Goal: Task Accomplishment & Management: Manage account settings

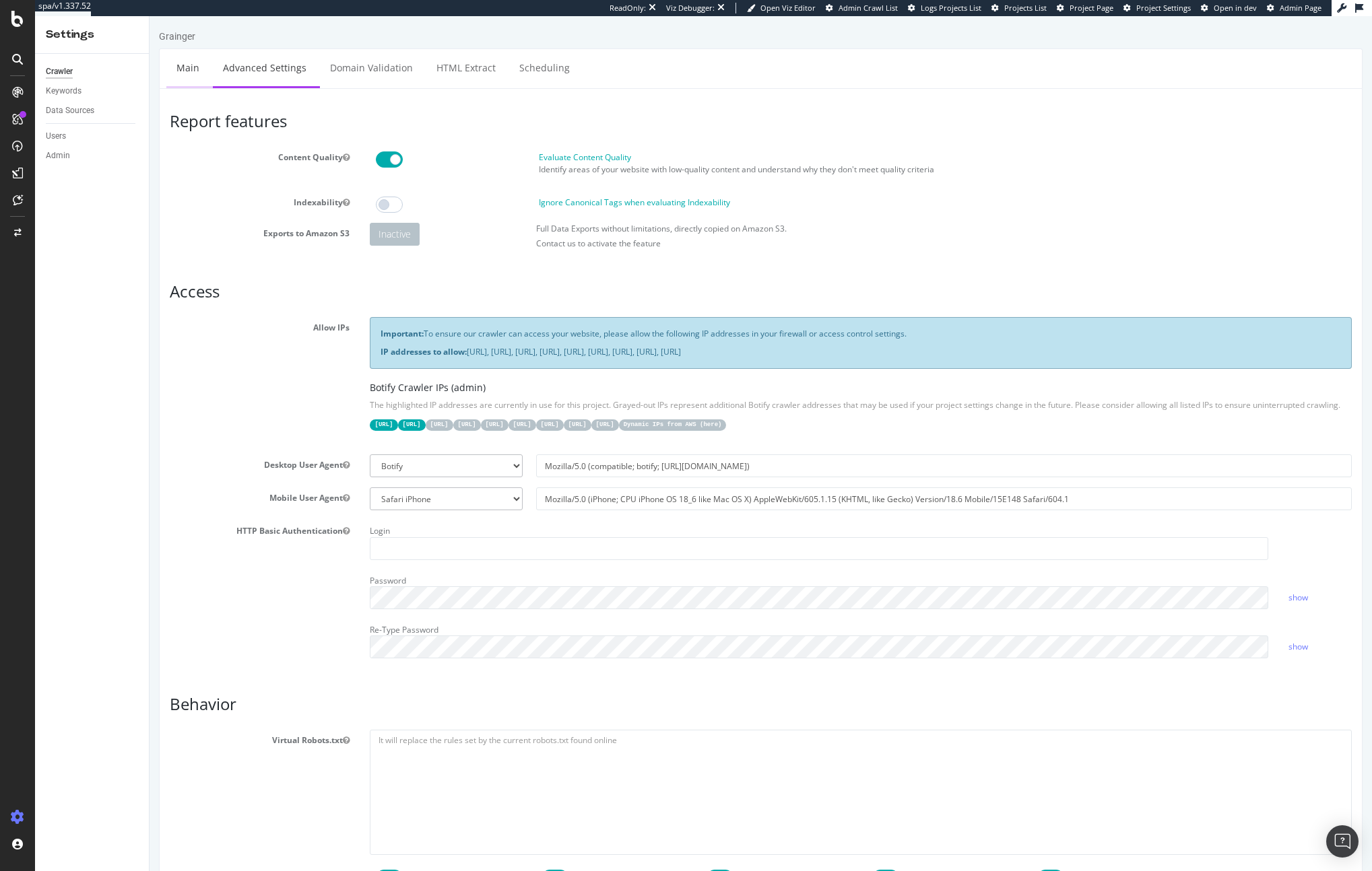
click at [178, 68] on link "Main" at bounding box center [188, 68] width 43 height 37
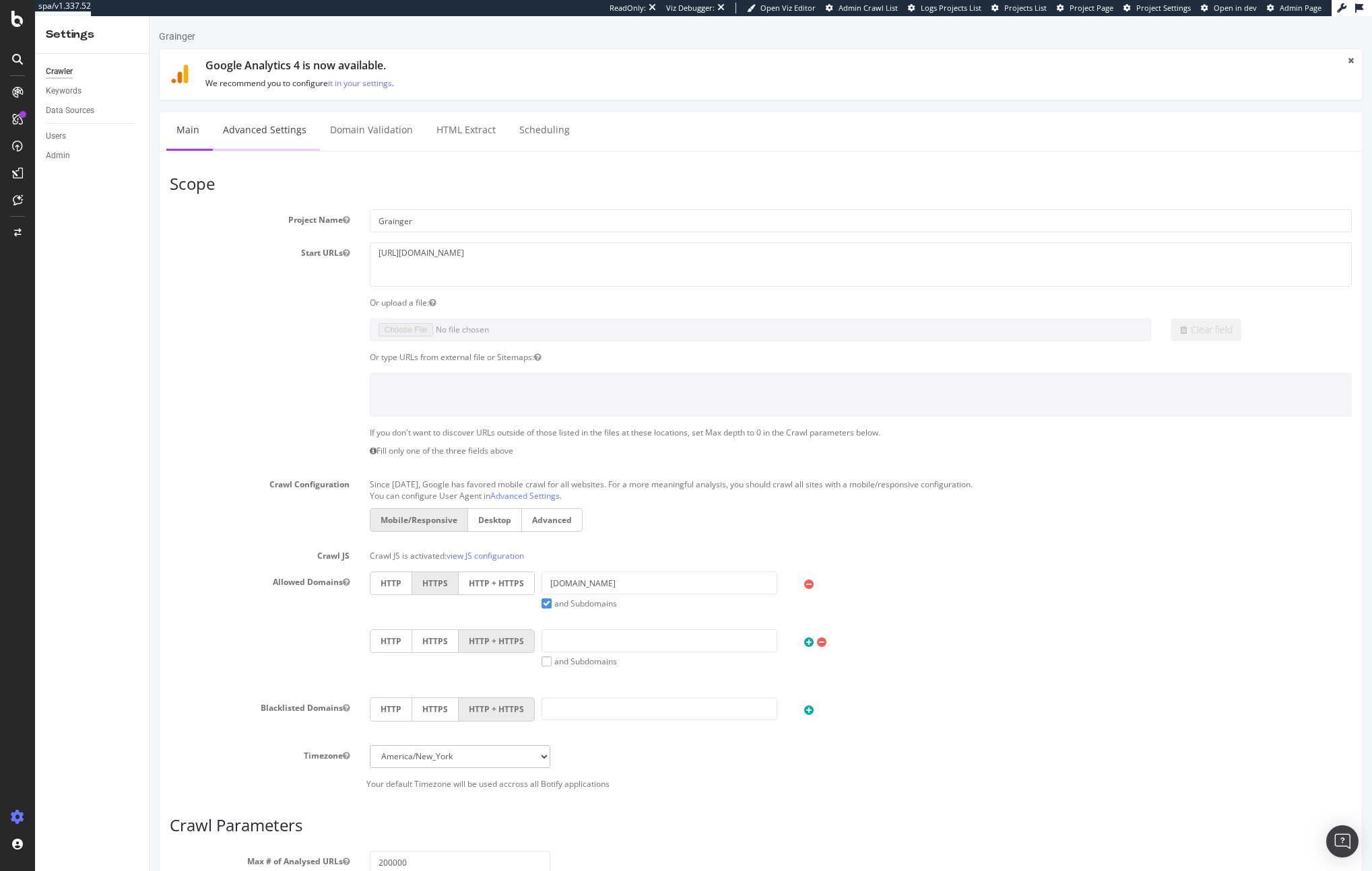
click at [272, 118] on link "Advanced Settings" at bounding box center [264, 130] width 104 height 37
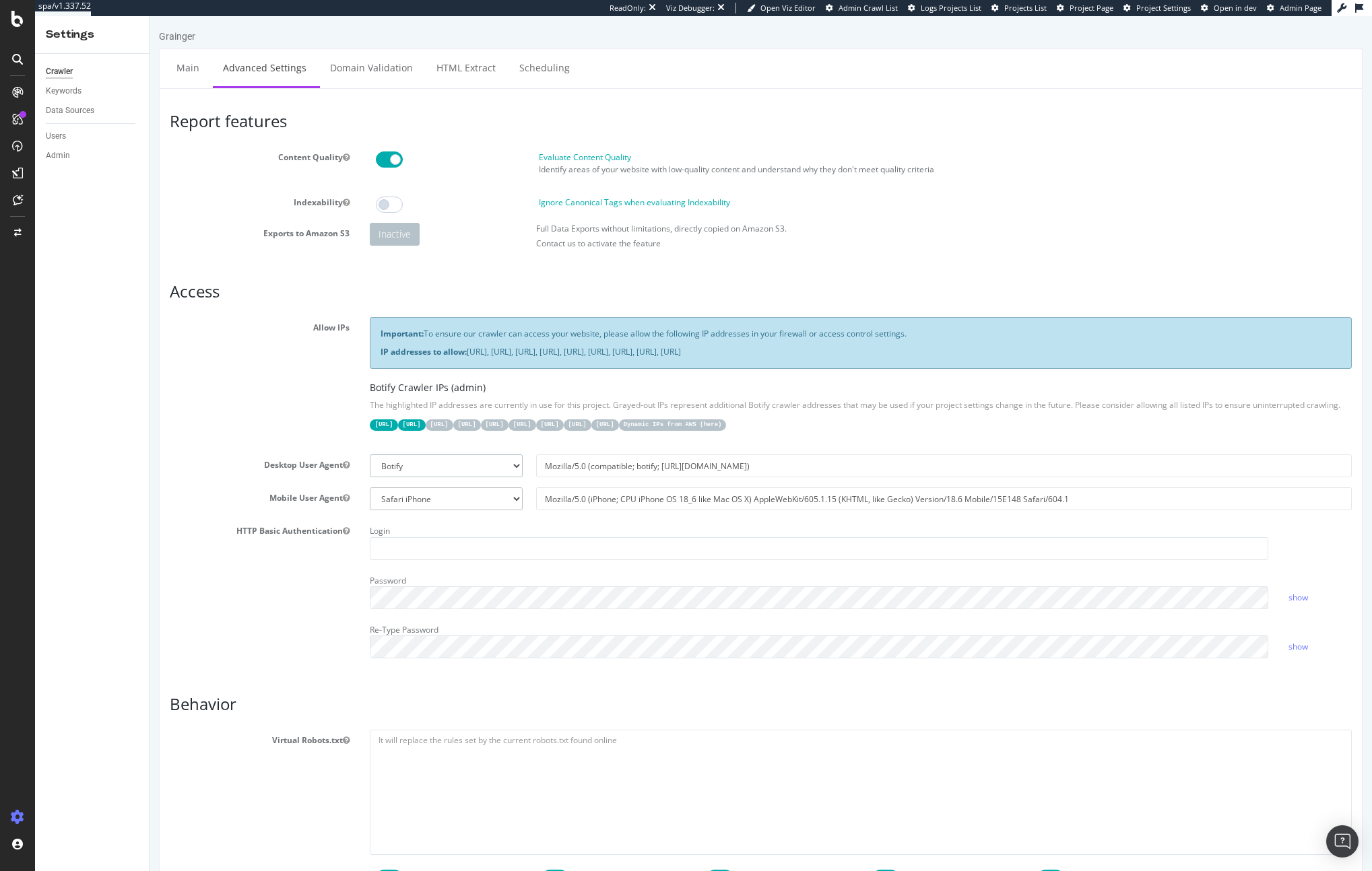
click at [397, 468] on select "Botify Googlebot Chrome Firefox Edge Custom" at bounding box center [446, 466] width 152 height 23
click at [418, 497] on select "Botify Googlebot Safari iPhone Safari iPad Chrome Android Custom" at bounding box center [446, 499] width 152 height 23
select select "Mozilla/5.0 (Linux; Android 16; Pixel 6a Build/BP2A.250705.008) AppleWebKit/537…"
type input "Mozilla/5.0 (Linux; Android 16; Pixel 6a Build/BP2A.250705.008) AppleWebKit/537…"
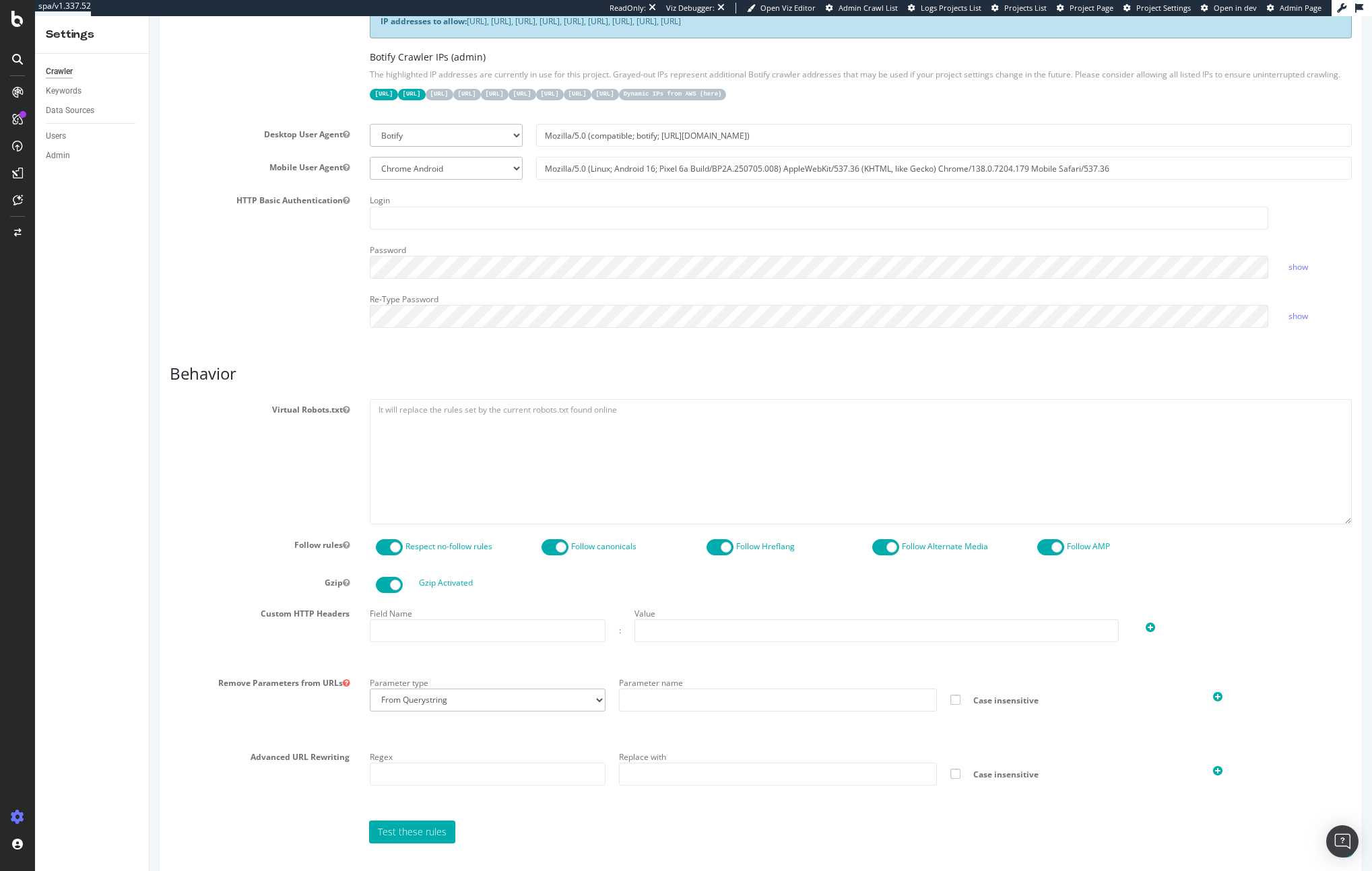
scroll to position [618, 0]
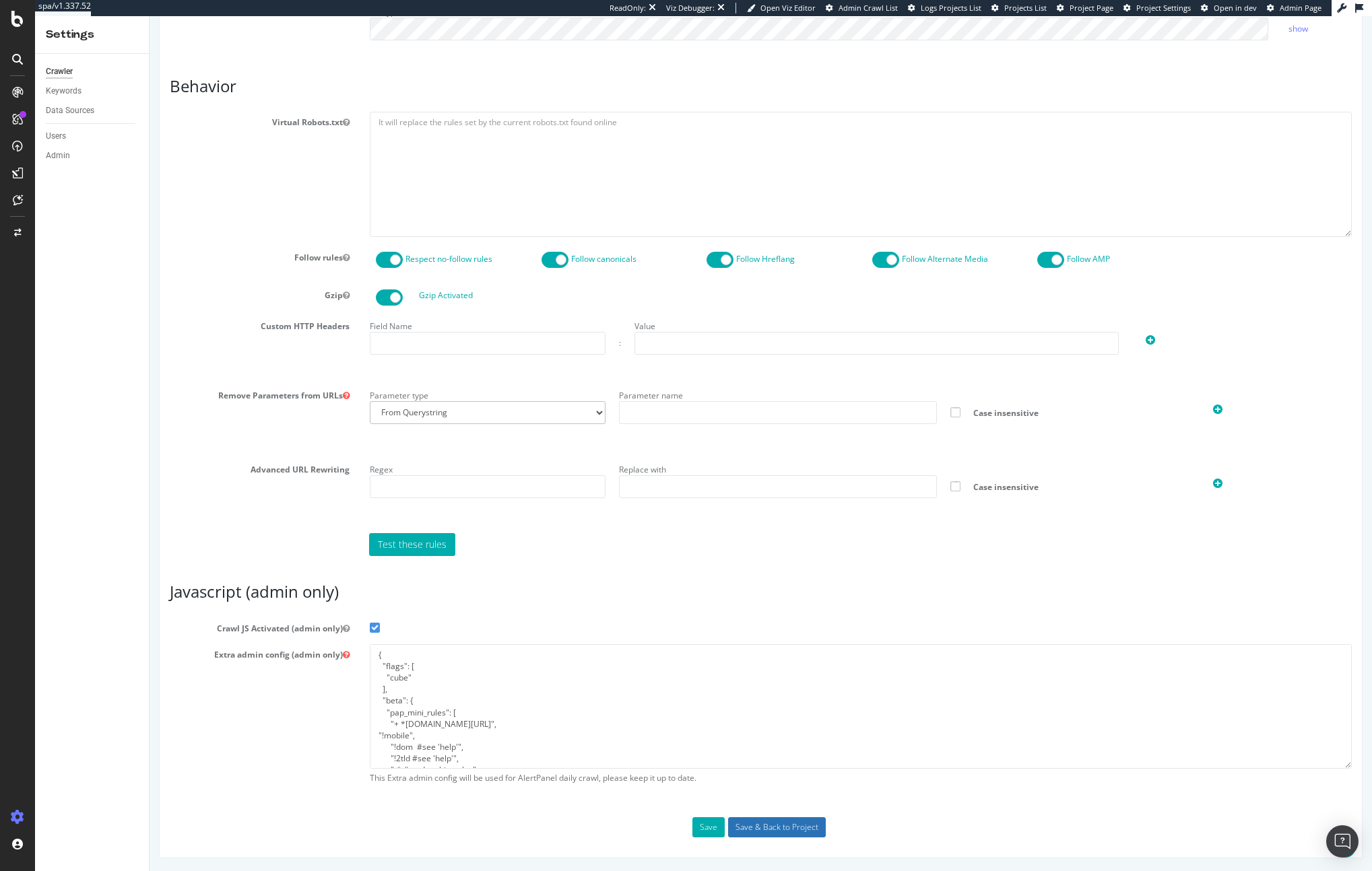
click at [796, 823] on input "Save & Back to Project" at bounding box center [776, 827] width 98 height 20
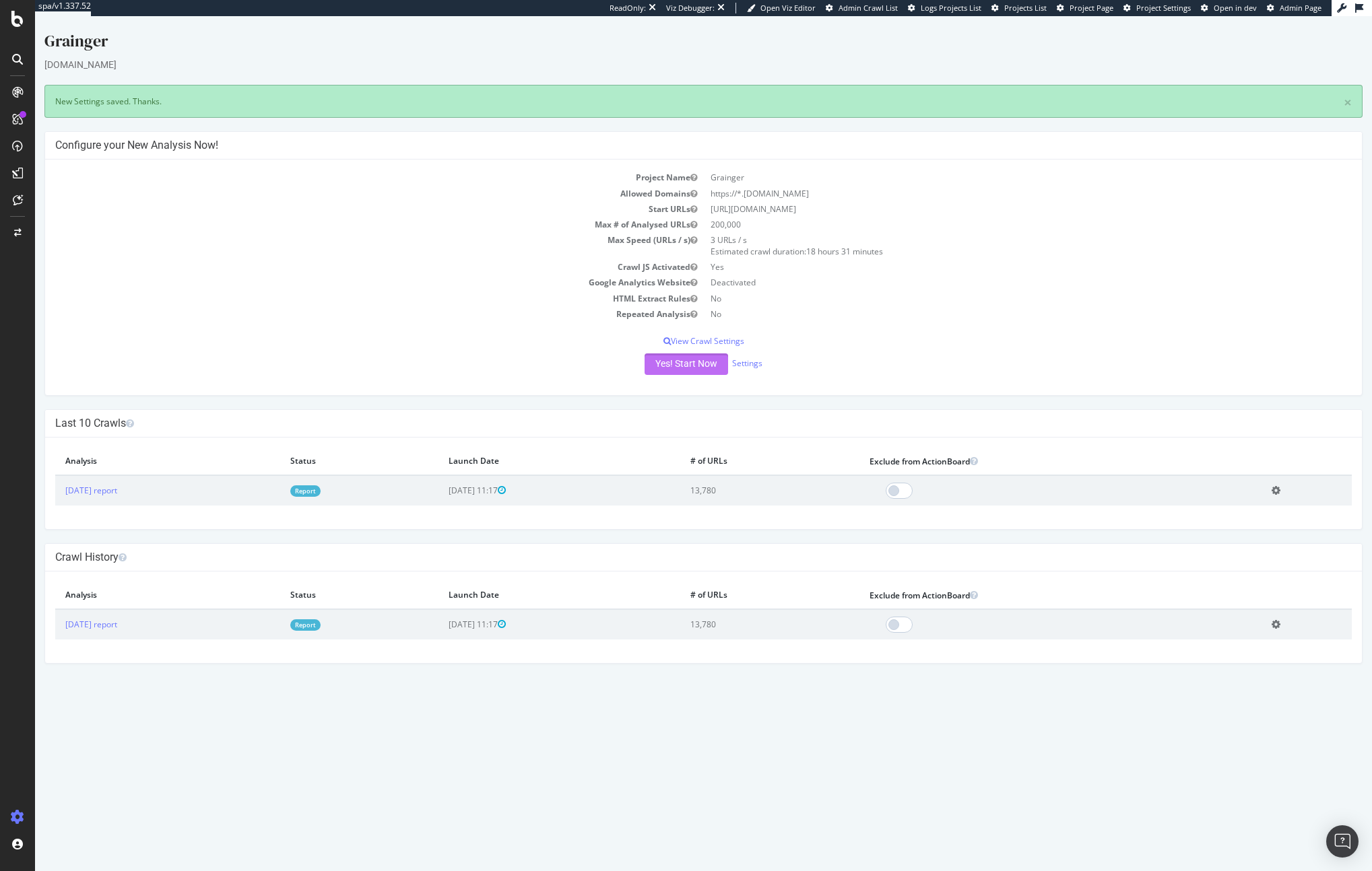
click at [696, 360] on button "Yes! Start Now" at bounding box center [686, 365] width 84 height 21
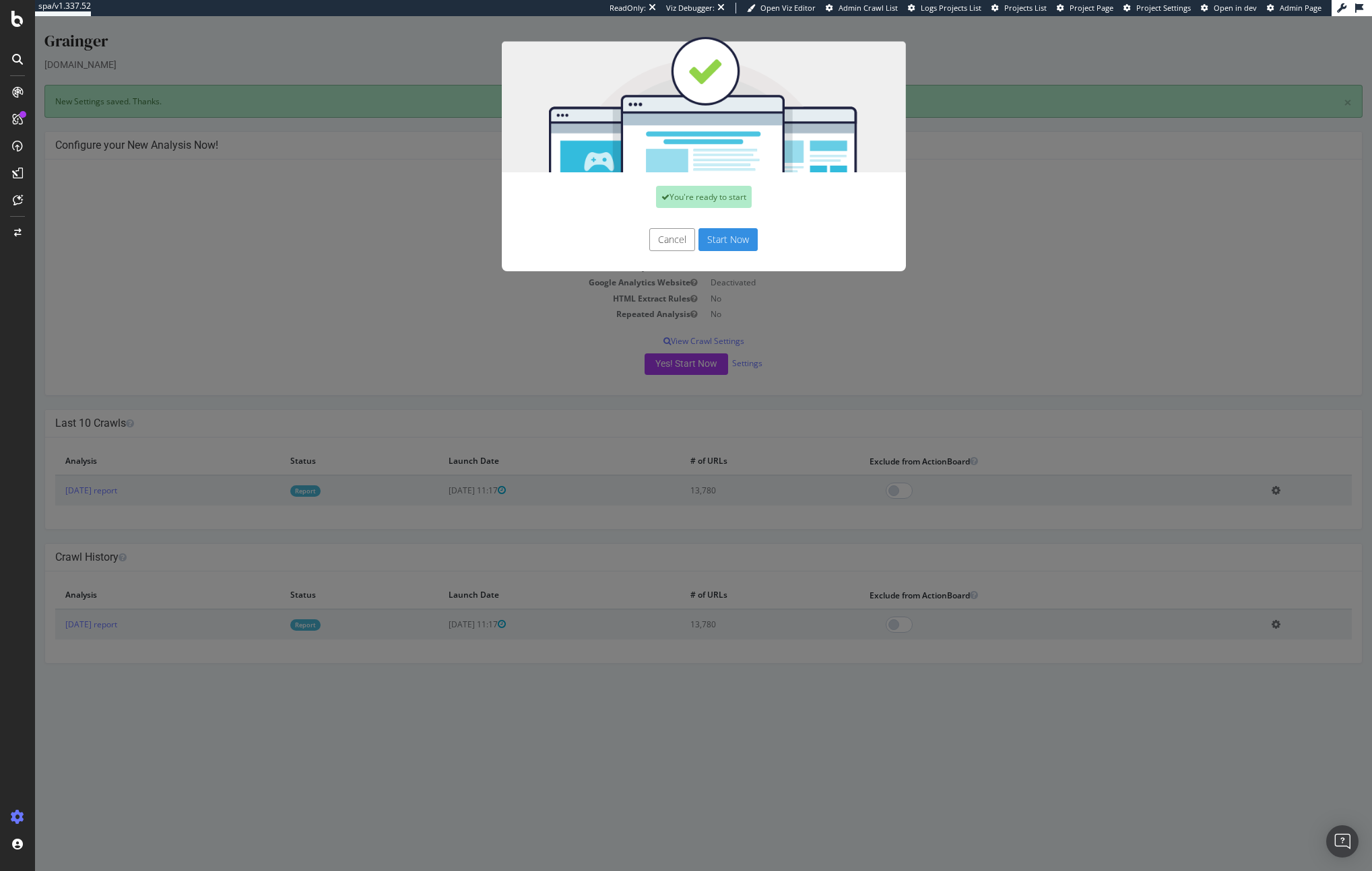
click at [729, 241] on button "Start Now" at bounding box center [728, 239] width 59 height 23
click at [674, 242] on button "Cancel" at bounding box center [673, 239] width 46 height 23
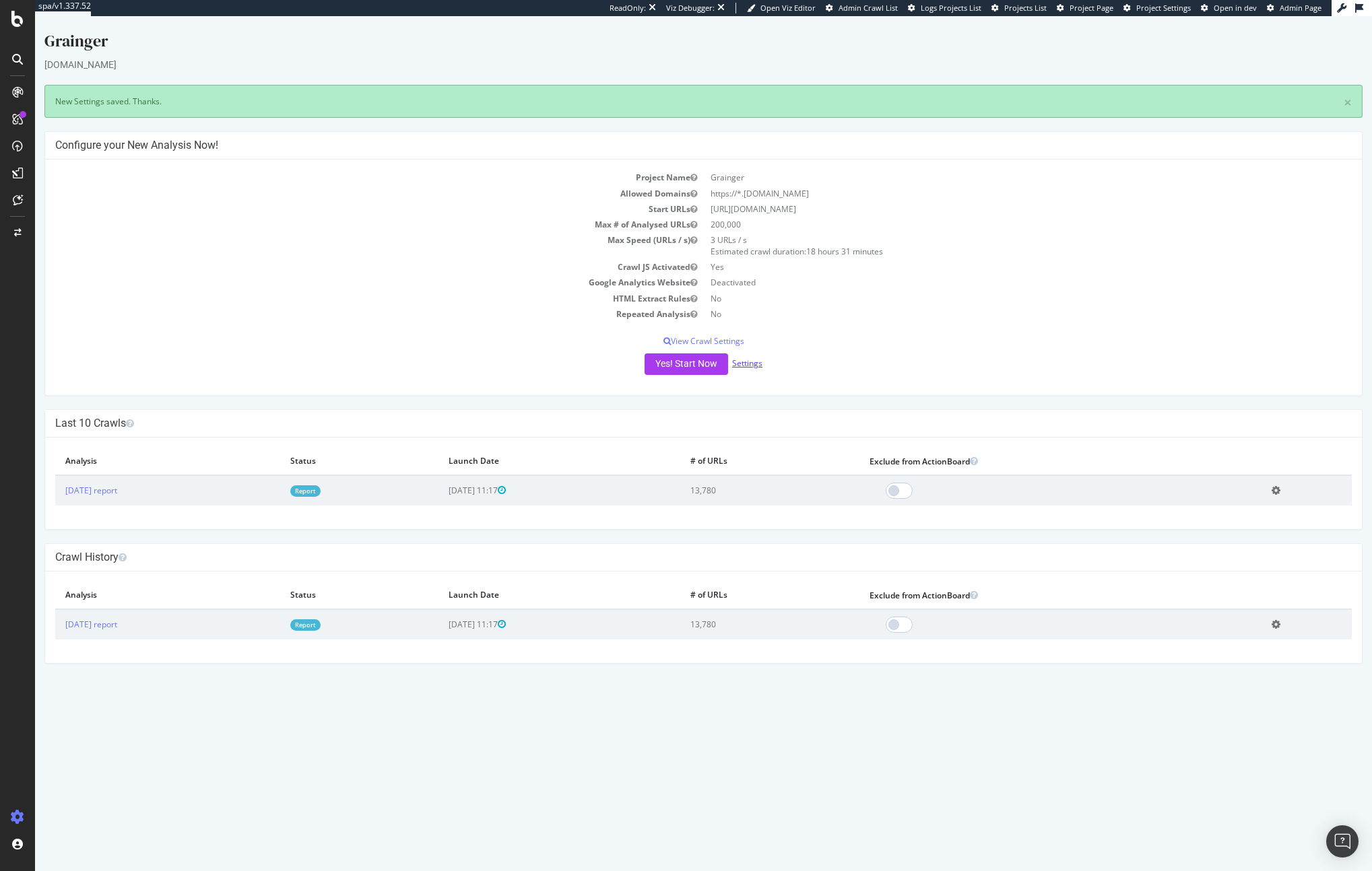
click at [744, 361] on link "Settings" at bounding box center [747, 363] width 30 height 12
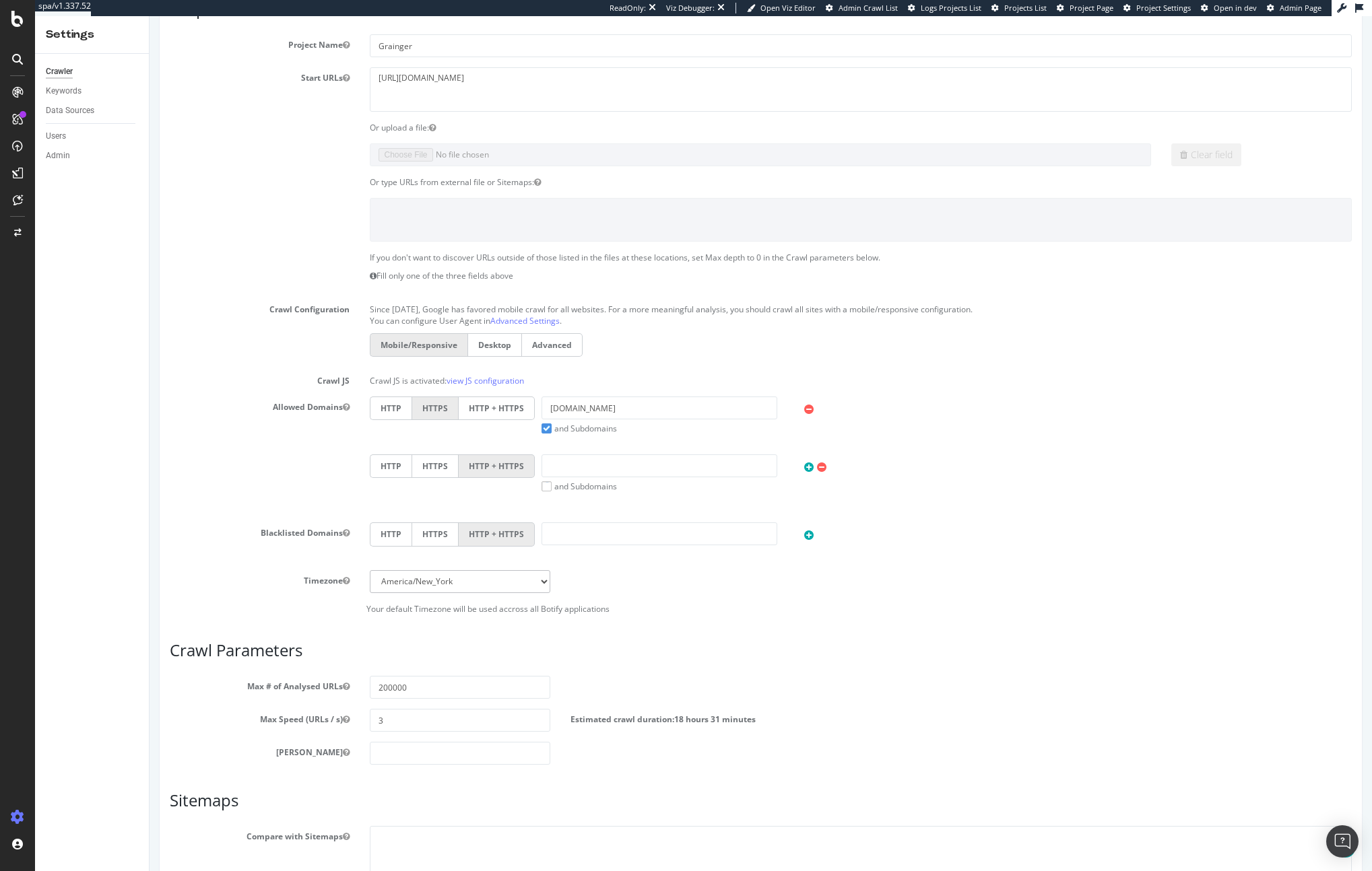
scroll to position [376, 0]
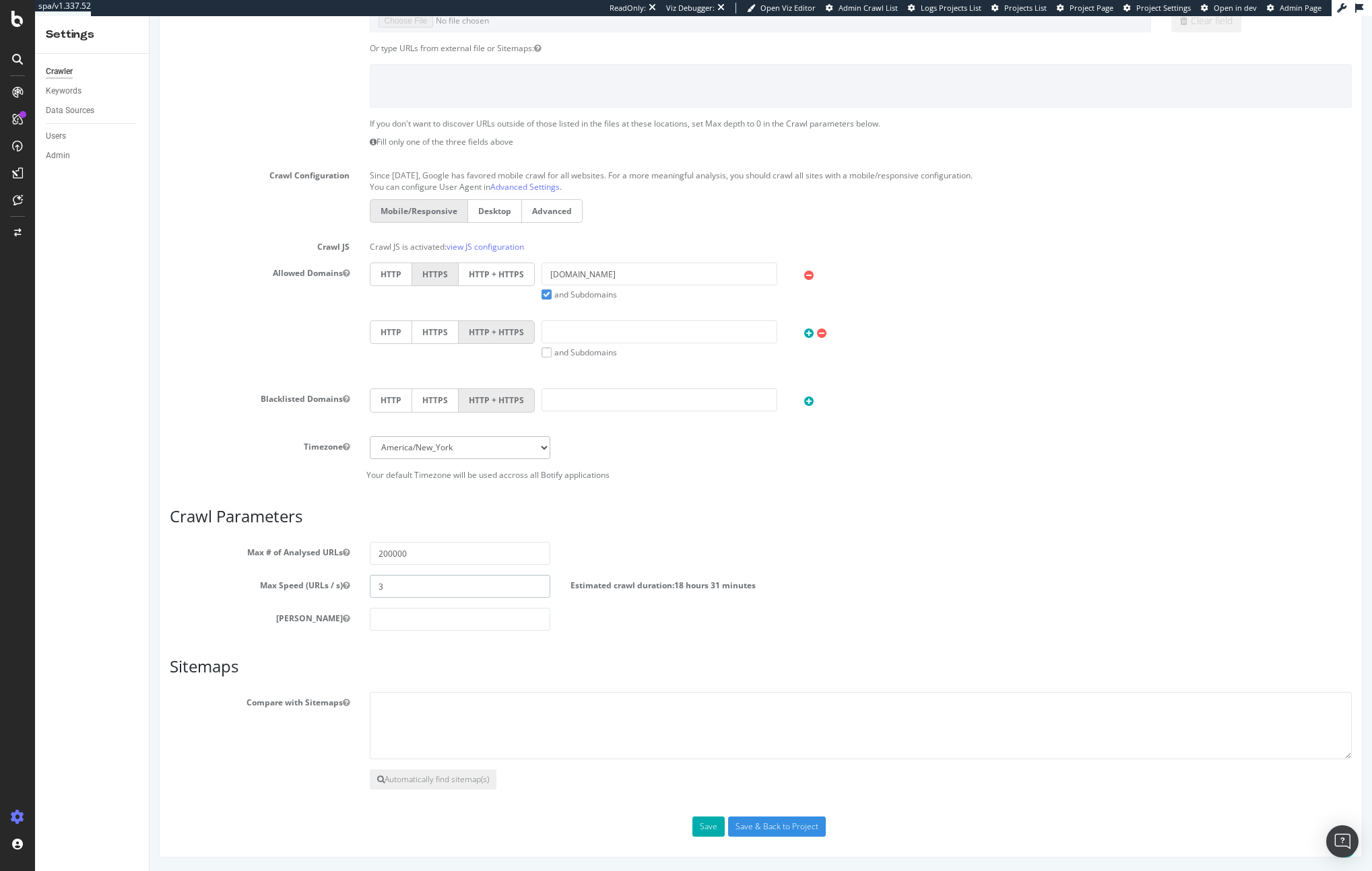
click at [415, 586] on input "3" at bounding box center [460, 586] width 180 height 23
type input "2"
click at [765, 821] on input "Save & Back to Project" at bounding box center [776, 826] width 98 height 20
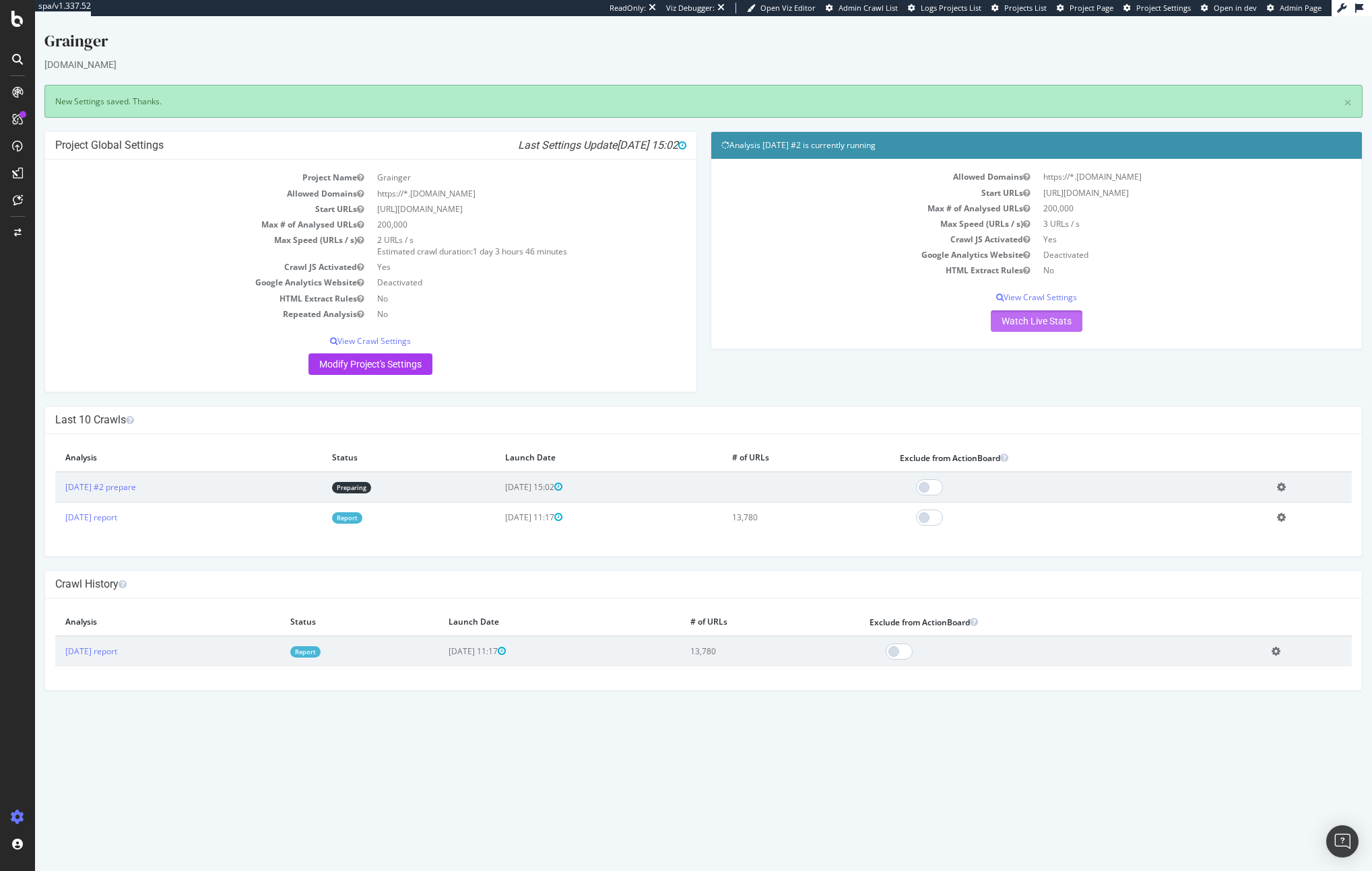
click at [1029, 322] on link "Watch Live Stats" at bounding box center [1036, 321] width 91 height 21
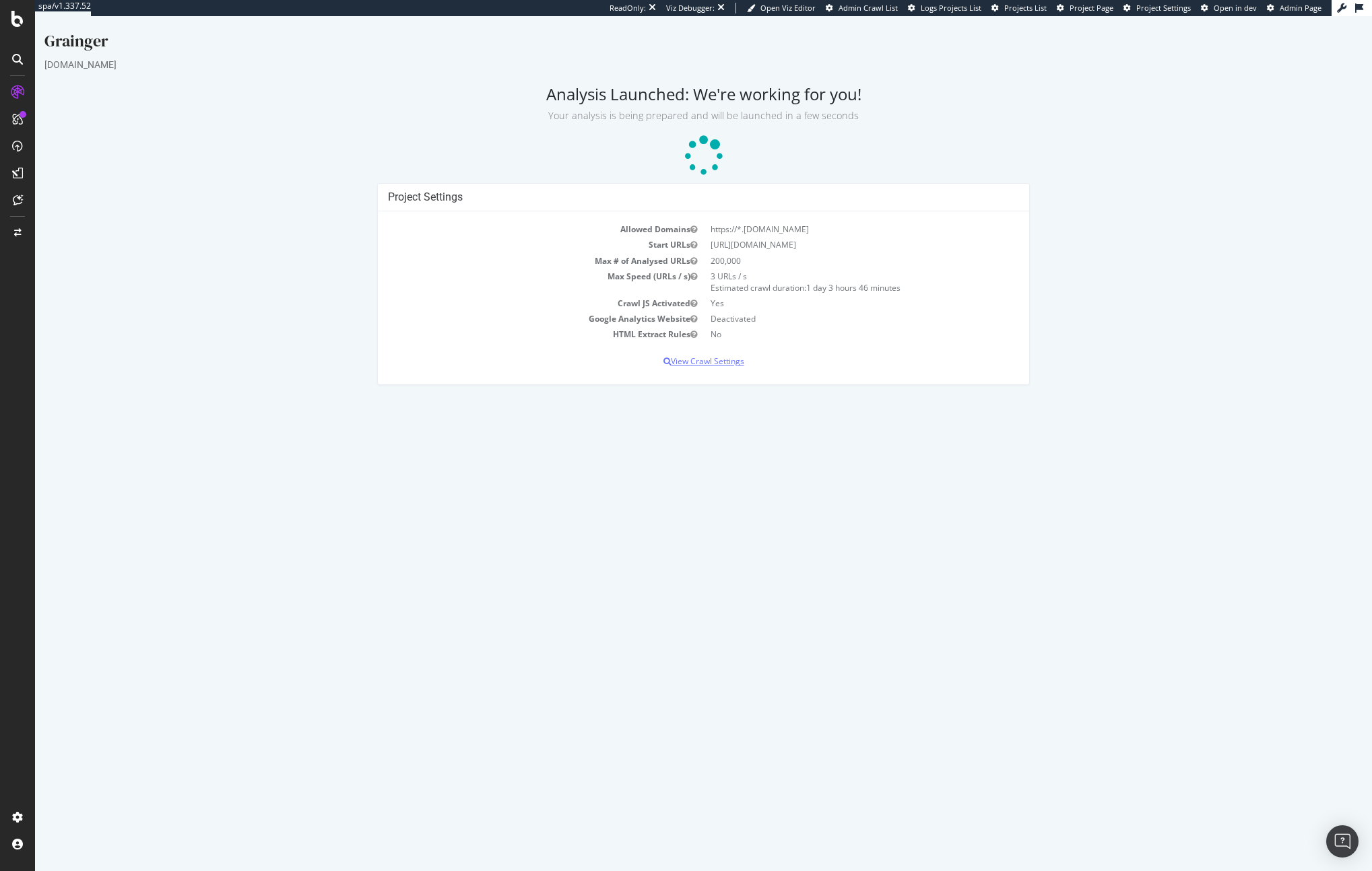
click at [722, 361] on p "View Crawl Settings" at bounding box center [703, 361] width 631 height 12
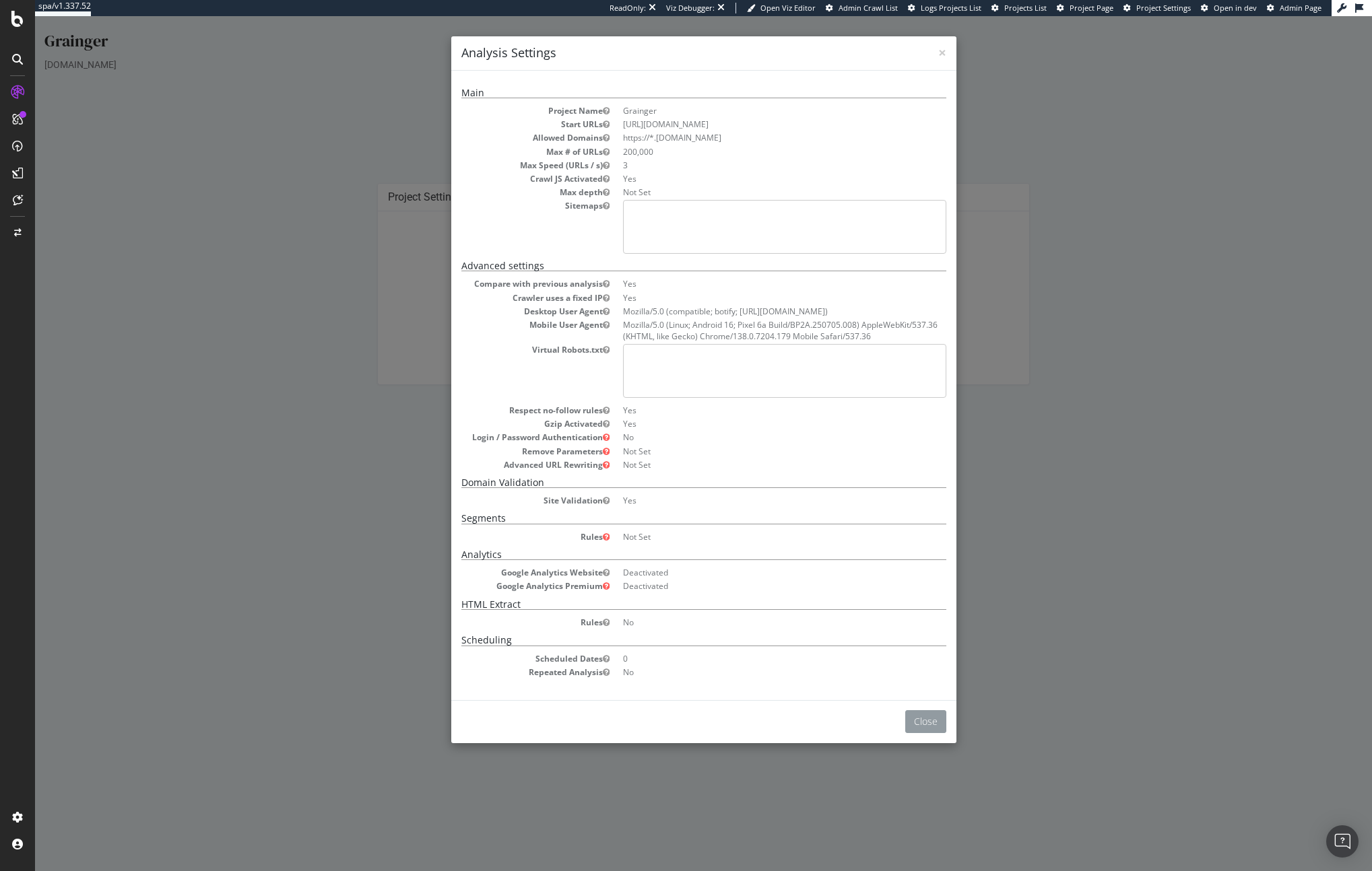
click at [927, 720] on button "Close" at bounding box center [926, 722] width 41 height 23
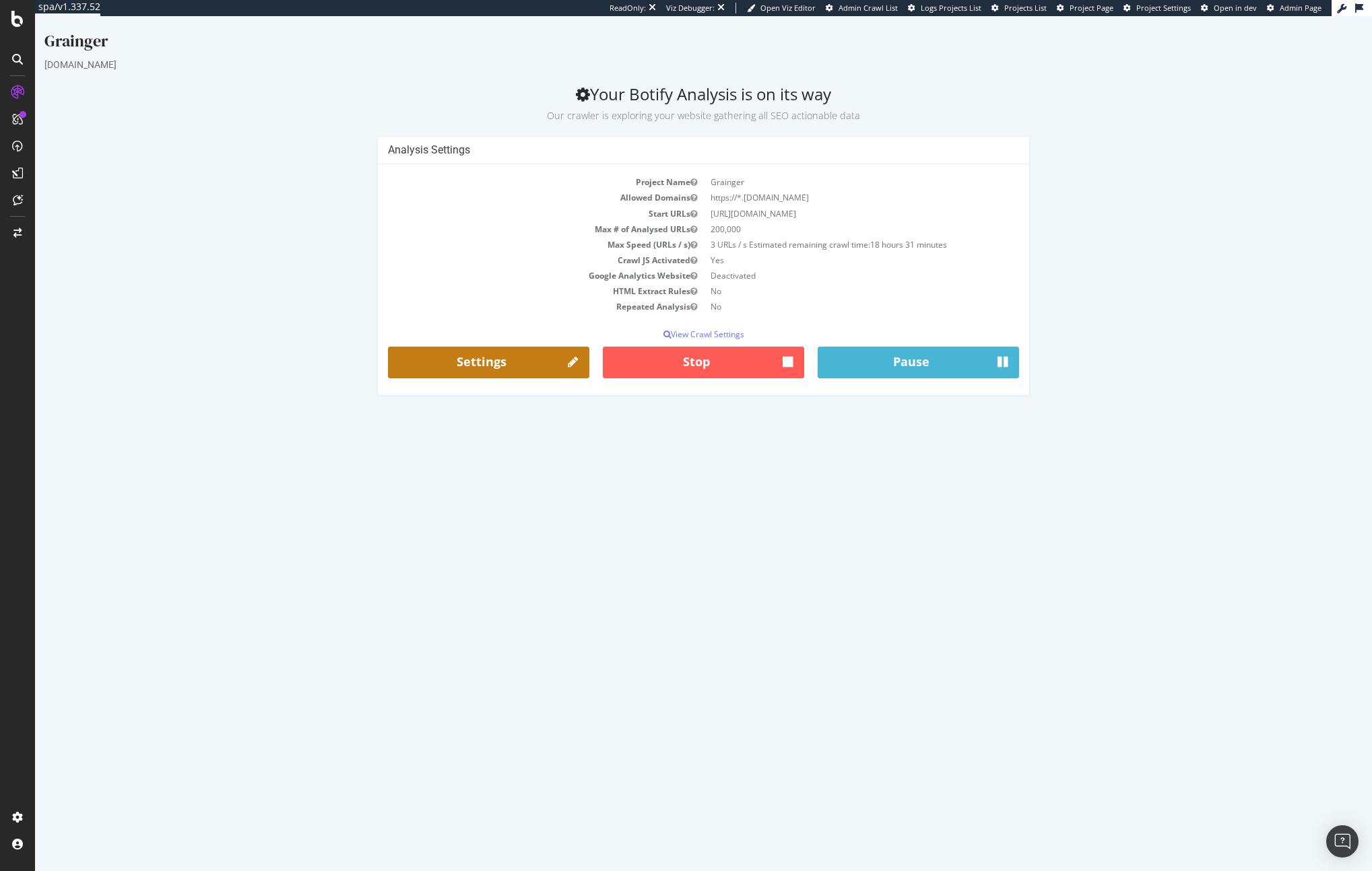
click at [507, 374] on link "Settings" at bounding box center [488, 363] width 201 height 32
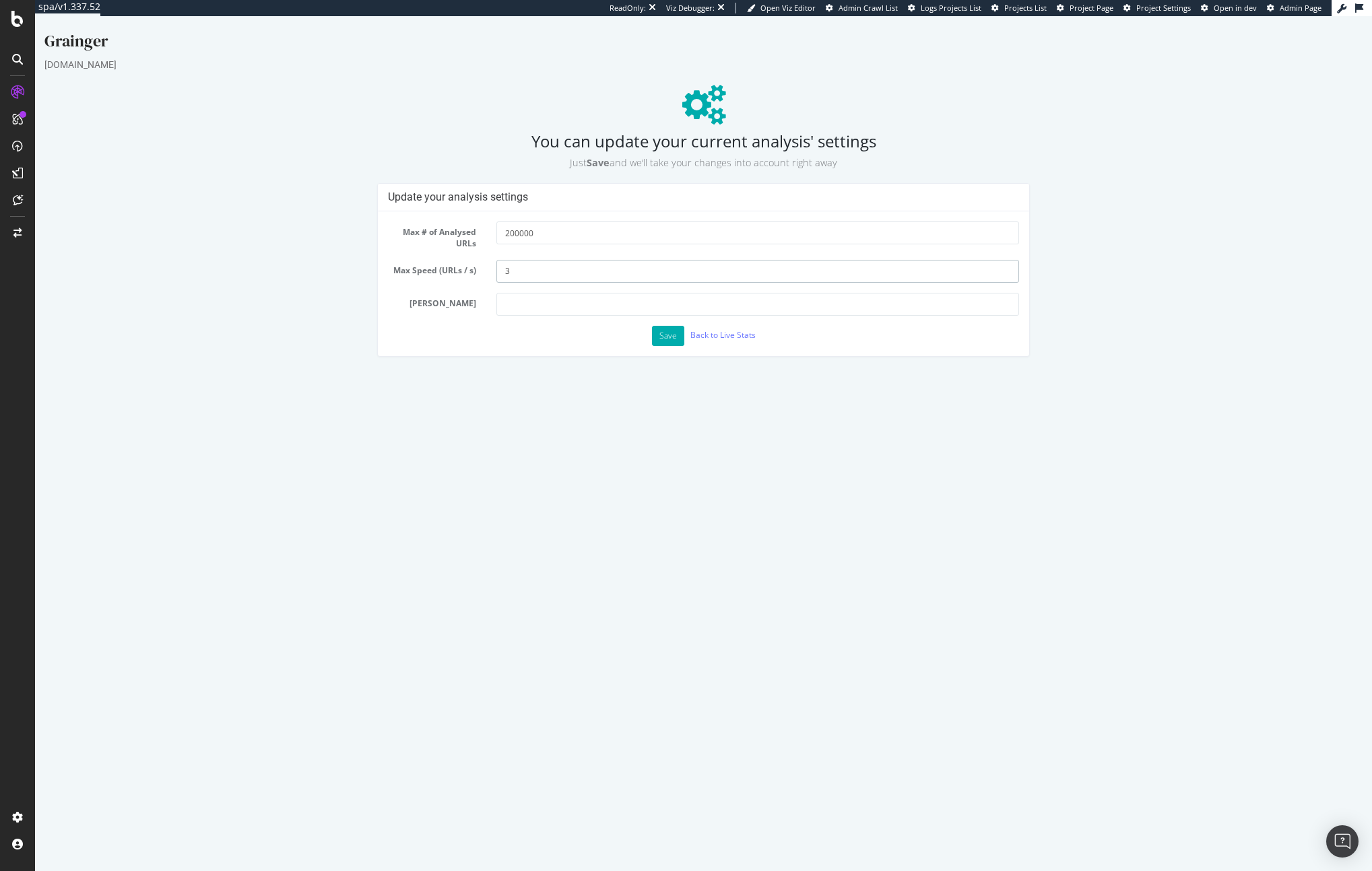
click at [564, 269] on input "3" at bounding box center [758, 272] width 522 height 23
type input "2"
click at [652, 326] on button "Save" at bounding box center [668, 336] width 32 height 20
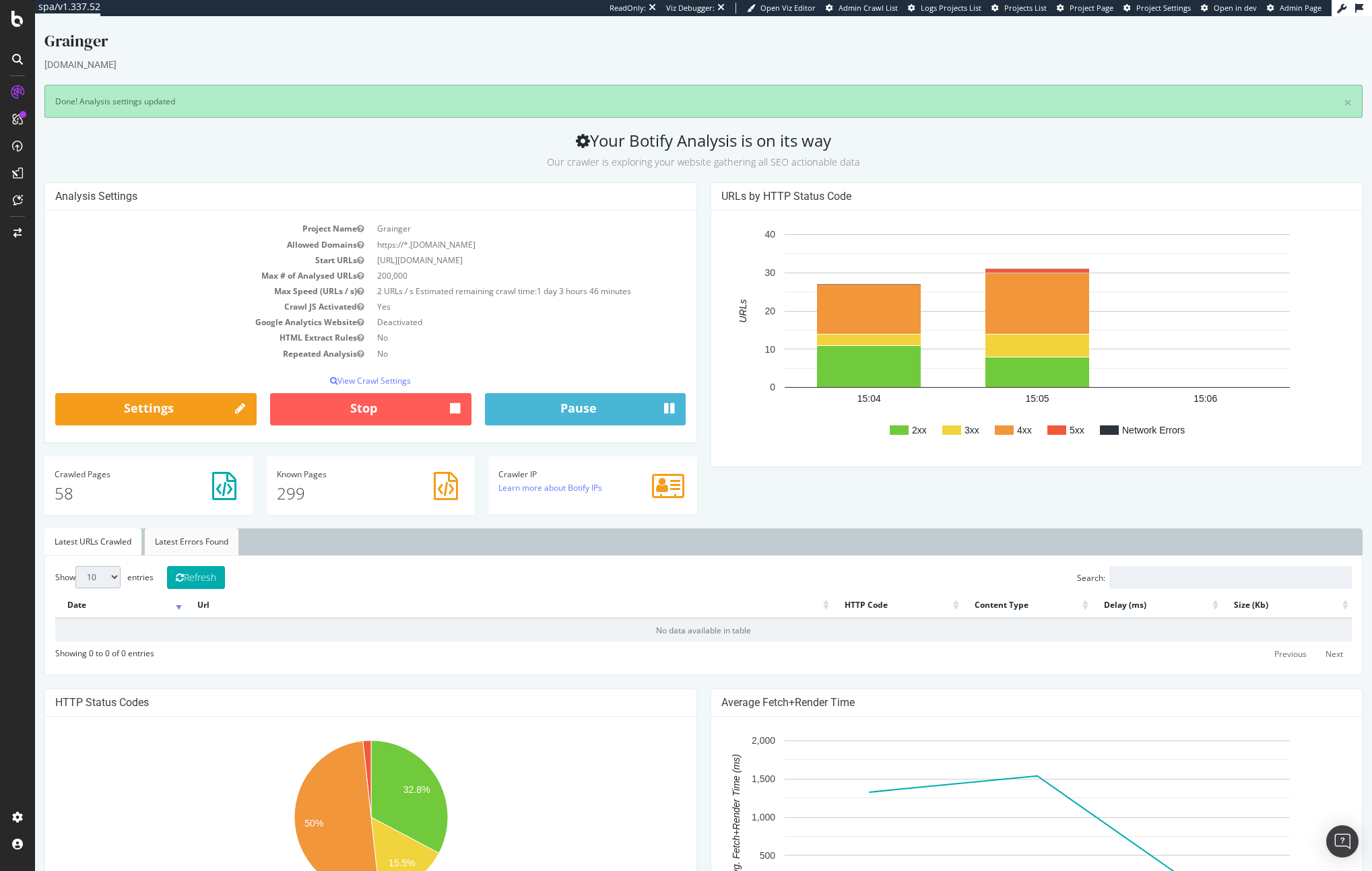
click at [183, 542] on link "Latest Errors Found" at bounding box center [192, 542] width 94 height 27
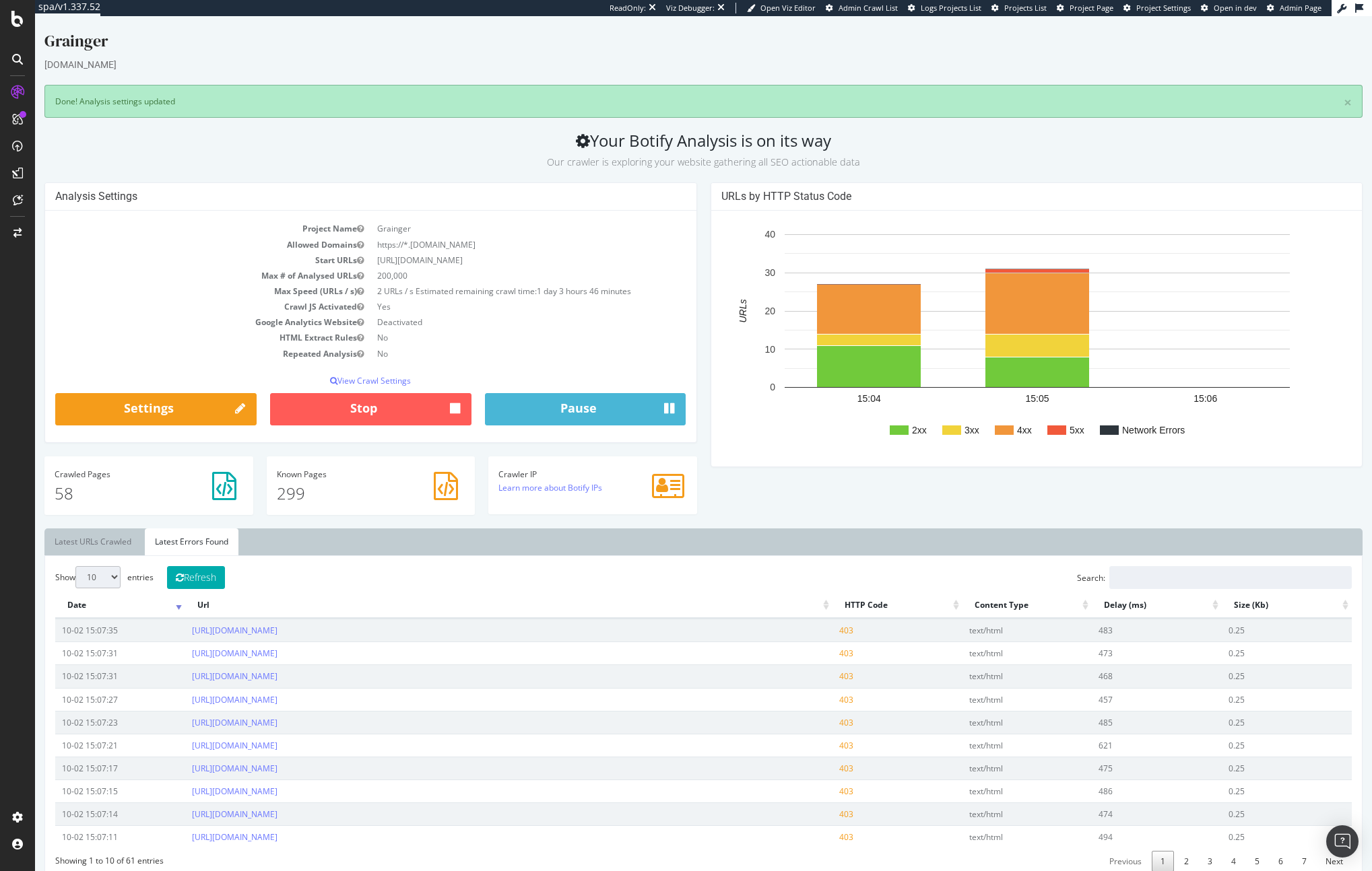
click at [735, 509] on div "Analysis Settings Project Name Grainger Allowed Domains https://*.grainger.com …" at bounding box center [703, 355] width 1331 height 346
